Goal: Transaction & Acquisition: Subscribe to service/newsletter

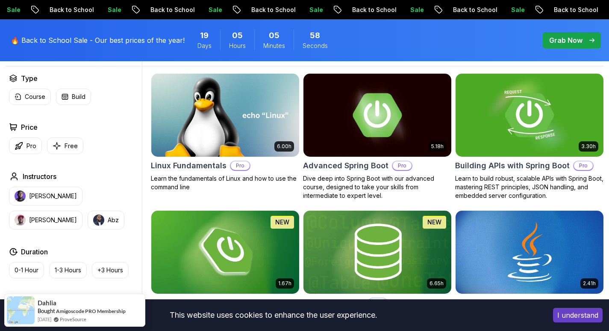
scroll to position [128, 0]
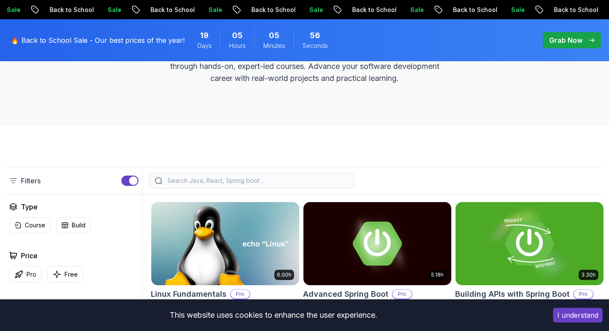
click at [228, 177] on input "search" at bounding box center [257, 180] width 183 height 9
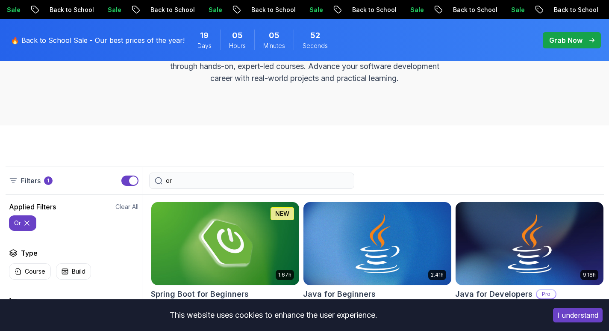
type input "o"
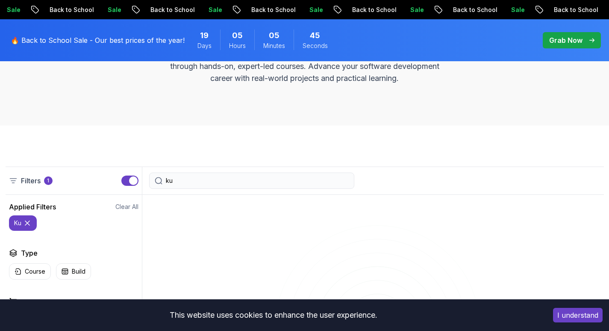
type input "k"
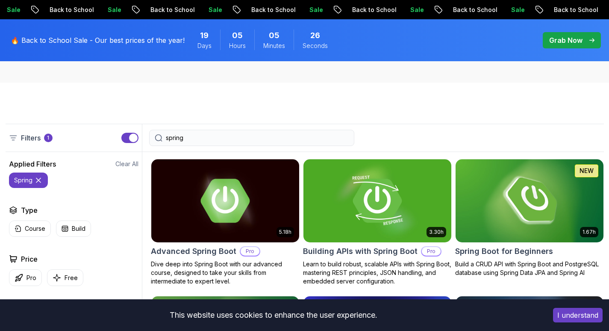
scroll to position [299, 0]
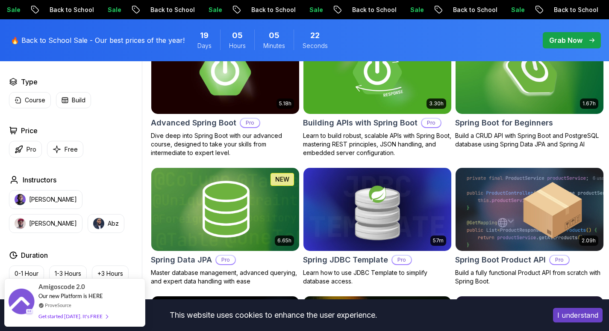
type input "spring"
click at [243, 96] on img at bounding box center [225, 72] width 155 height 87
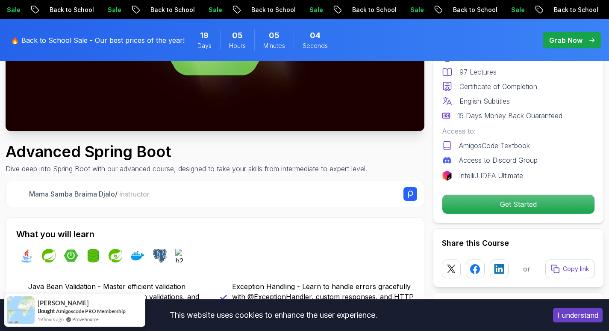
scroll to position [299, 0]
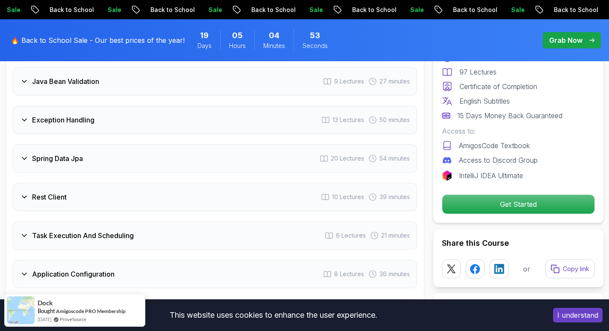
scroll to position [1326, 0]
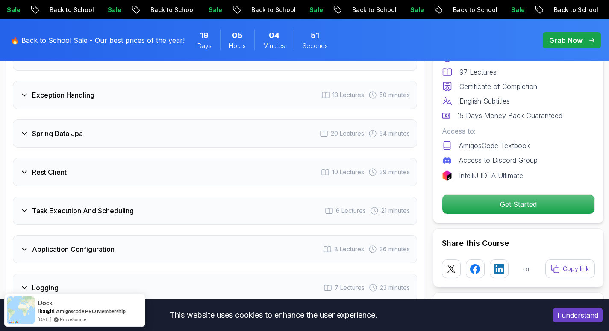
click at [81, 128] on h3 "Spring Data Jpa" at bounding box center [57, 133] width 51 height 10
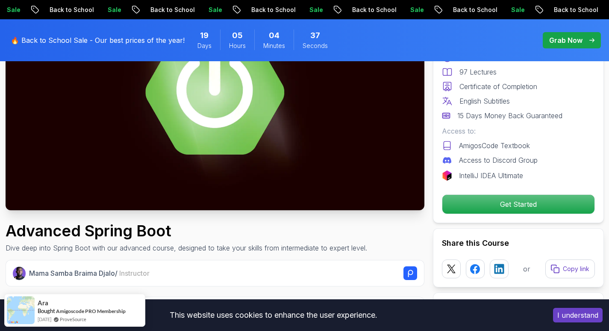
scroll to position [214, 0]
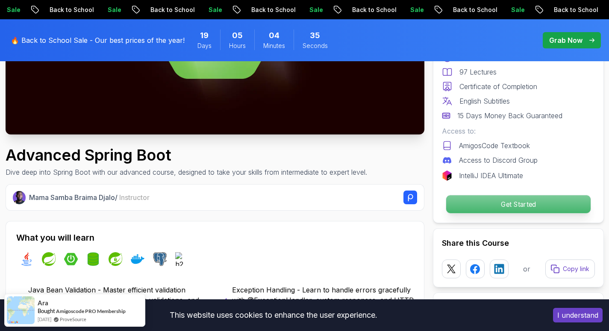
click at [537, 203] on p "Get Started" at bounding box center [518, 204] width 145 height 18
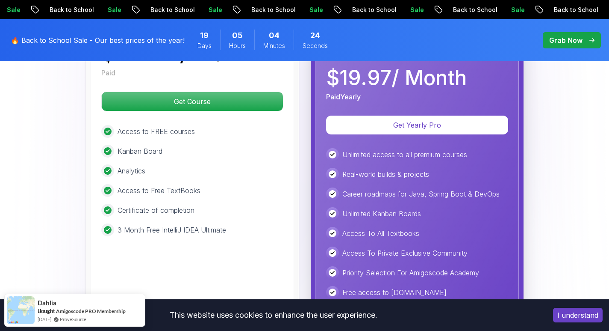
scroll to position [2258, 0]
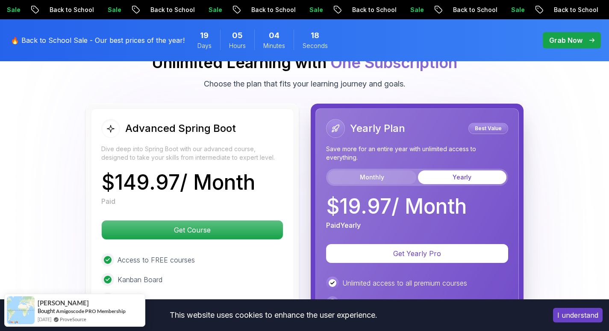
click at [358, 170] on button "Monthly" at bounding box center [372, 177] width 89 height 14
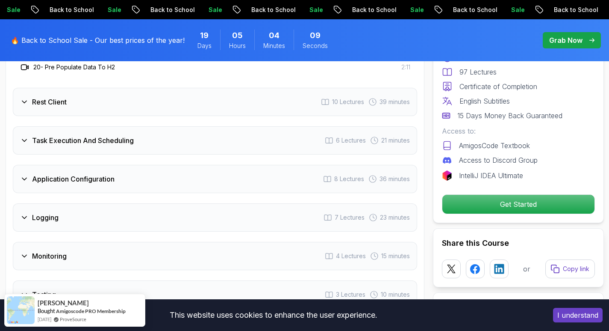
scroll to position [1360, 0]
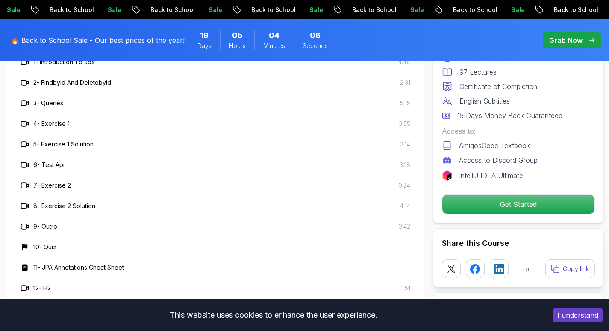
click at [579, 36] on p "Grab Now" at bounding box center [566, 40] width 33 height 10
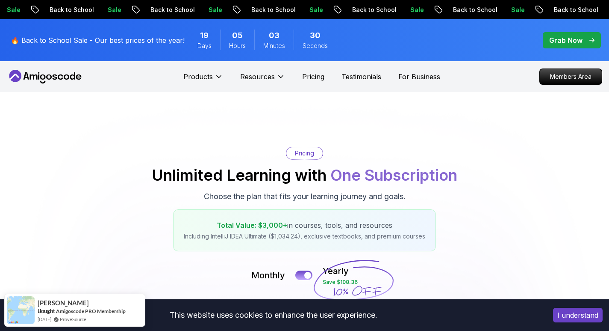
scroll to position [171, 0]
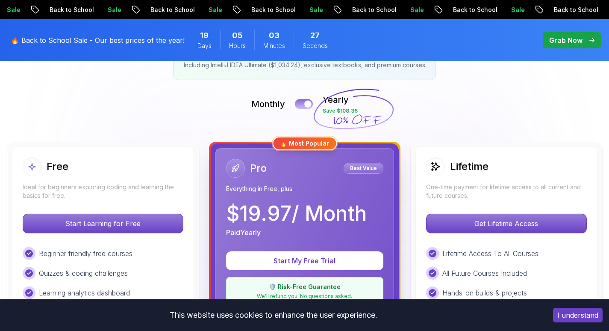
click at [303, 105] on button at bounding box center [304, 104] width 18 height 10
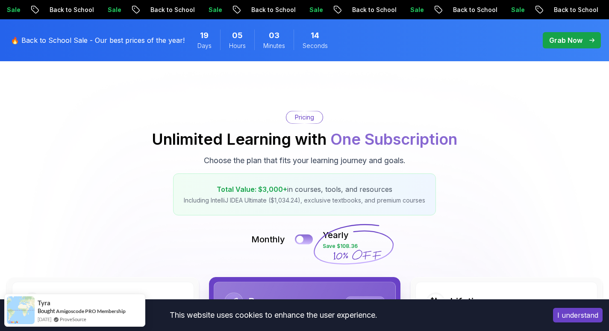
scroll to position [0, 0]
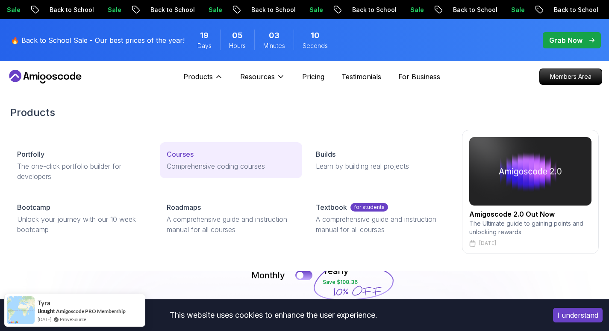
click at [186, 156] on p "Courses" at bounding box center [180, 154] width 27 height 10
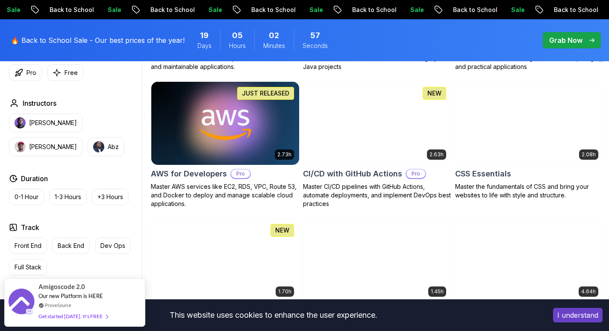
scroll to position [727, 0]
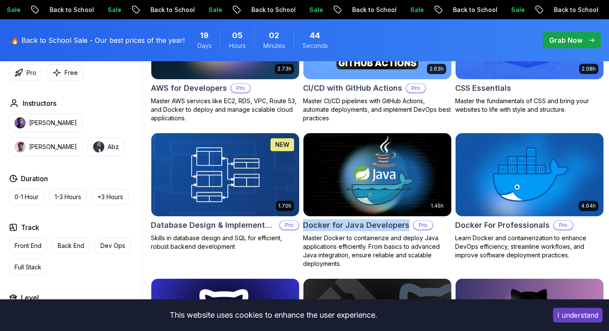
drag, startPoint x: 301, startPoint y: 228, endPoint x: 406, endPoint y: 226, distance: 105.2
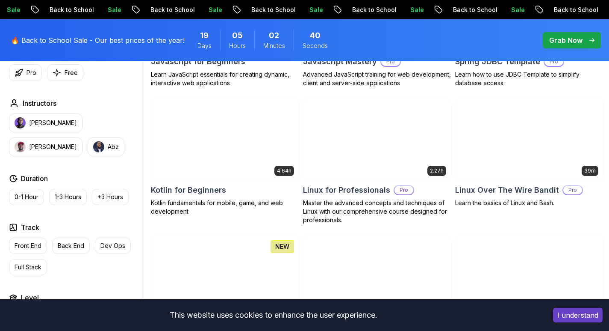
scroll to position [2010, 0]
